Goal: Task Accomplishment & Management: Use online tool/utility

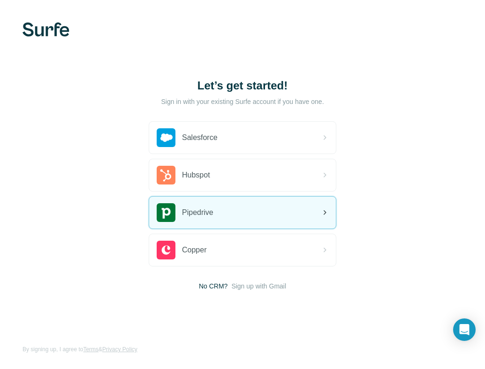
click at [184, 208] on span "Pipedrive" at bounding box center [197, 212] width 31 height 11
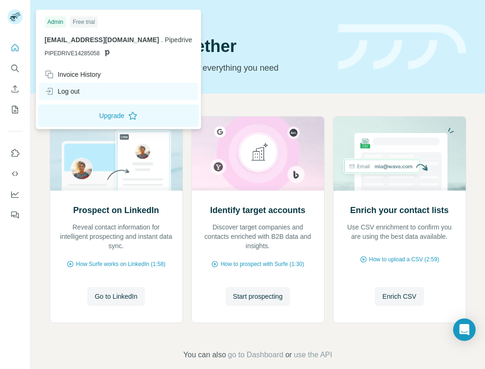
click at [71, 94] on div "Log out" at bounding box center [62, 91] width 35 height 9
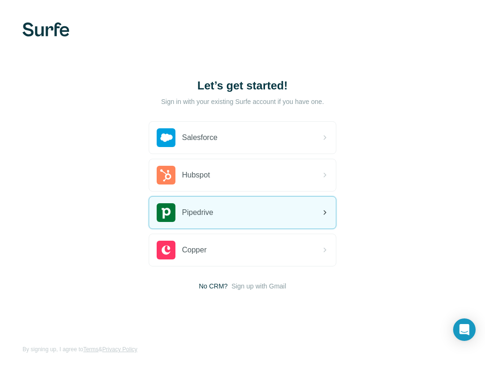
click at [193, 208] on span "Pipedrive" at bounding box center [197, 212] width 31 height 11
